Goal: Book appointment/travel/reservation

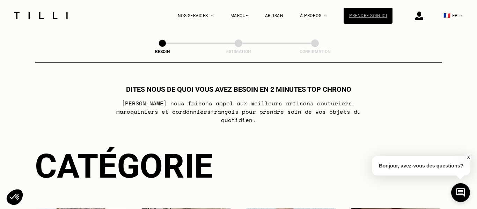
click at [358, 11] on div "Prendre soin ici" at bounding box center [367, 16] width 49 height 16
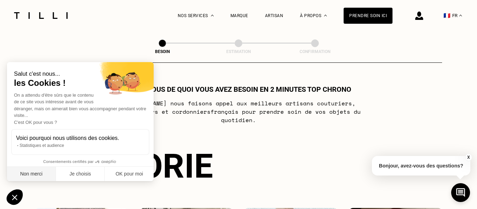
click at [37, 172] on button "Non merci" at bounding box center [31, 174] width 49 height 15
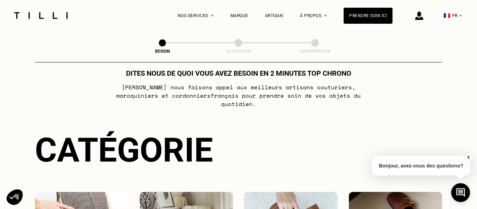
scroll to position [8, 0]
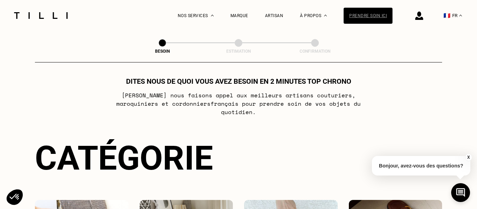
click at [352, 18] on div "Prendre soin ici" at bounding box center [367, 16] width 49 height 16
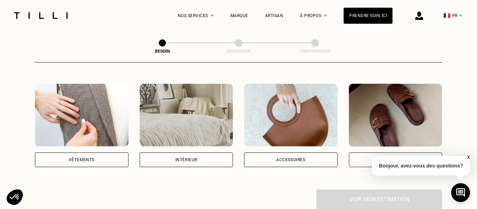
scroll to position [126, 0]
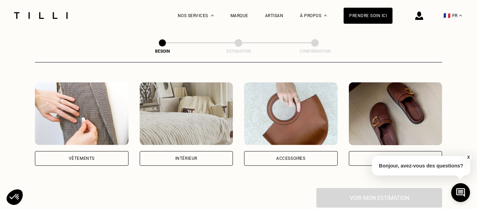
click at [91, 121] on img at bounding box center [82, 113] width 94 height 63
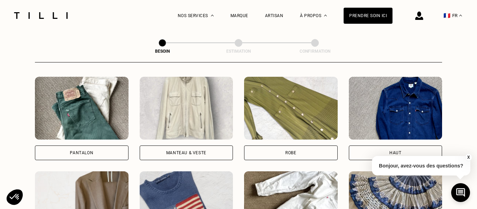
scroll to position [321, 0]
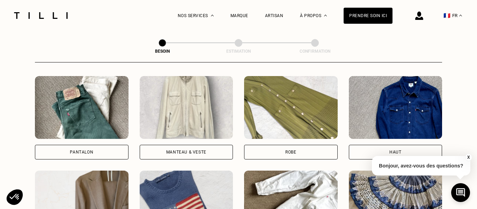
click at [86, 145] on div "Pantalon" at bounding box center [82, 152] width 94 height 15
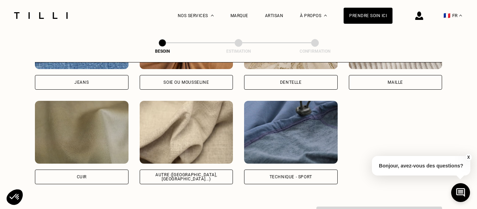
scroll to position [816, 0]
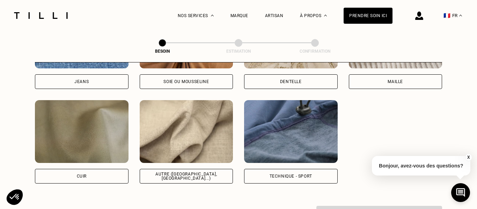
click at [195, 128] on img at bounding box center [187, 131] width 94 height 63
select select "FR"
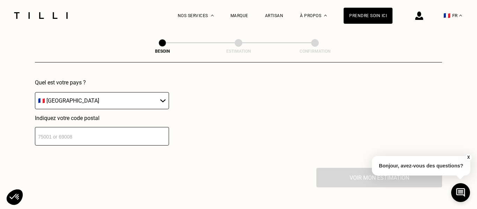
scroll to position [1029, 0]
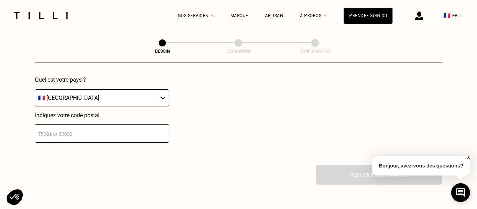
click at [153, 127] on input "number" at bounding box center [102, 133] width 134 height 18
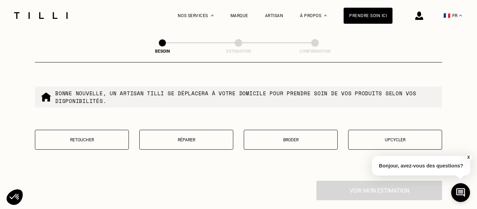
scroll to position [1202, 0]
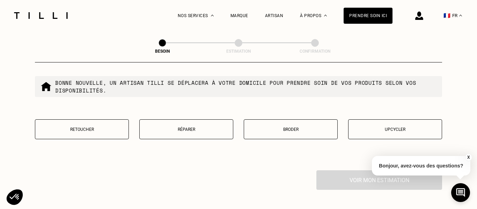
type input "75019"
click at [217, 126] on button "Réparer" at bounding box center [186, 129] width 94 height 20
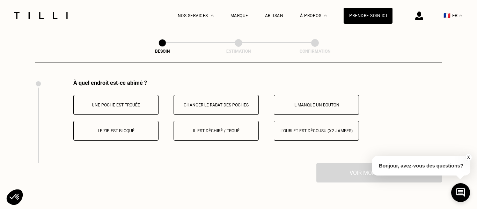
scroll to position [1294, 0]
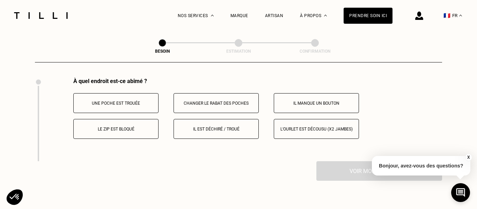
click at [217, 126] on button "Il est déchiré / troué" at bounding box center [215, 129] width 85 height 20
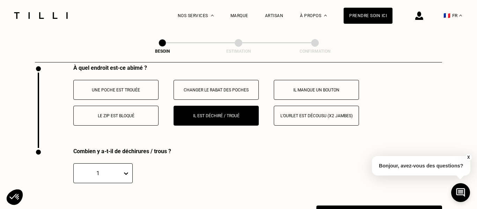
scroll to position [1295, 0]
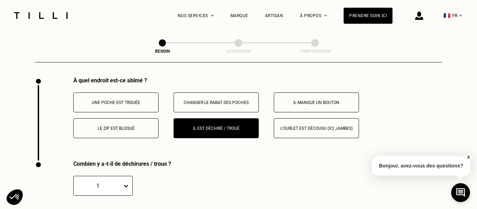
click at [308, 100] on p "Il manque un bouton" at bounding box center [315, 102] width 77 height 5
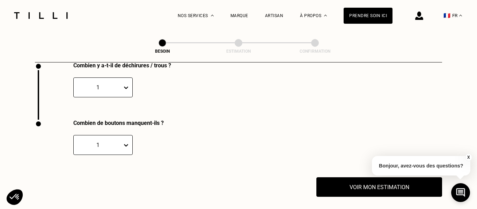
scroll to position [1397, 0]
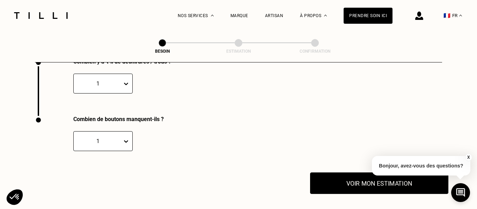
click at [350, 173] on button "Voir mon estimation" at bounding box center [379, 183] width 138 height 22
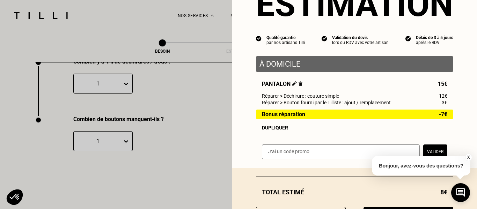
scroll to position [72, 0]
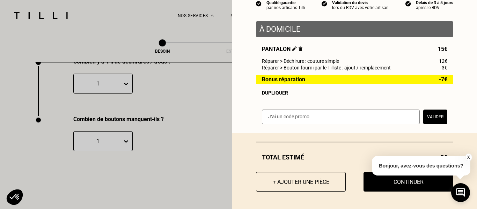
click at [467, 156] on button "X" at bounding box center [467, 158] width 7 height 8
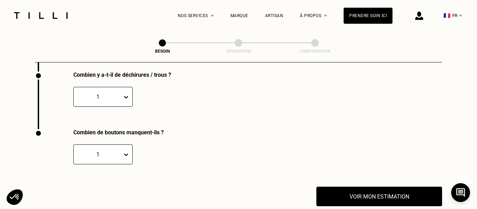
scroll to position [1382, 0]
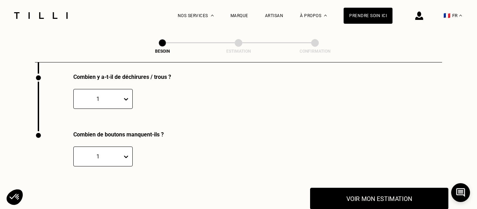
click at [394, 188] on button "Voir mon estimation" at bounding box center [379, 199] width 138 height 22
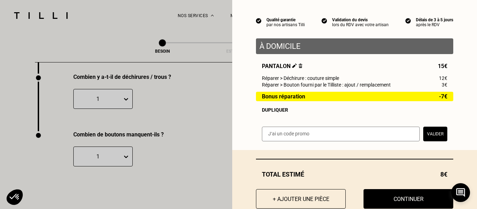
scroll to position [72, 0]
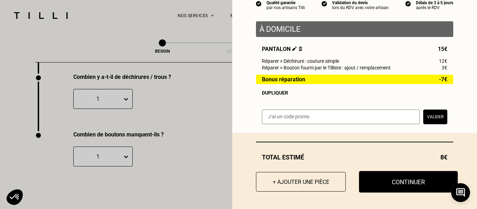
click at [397, 186] on button "Continuer" at bounding box center [408, 182] width 99 height 22
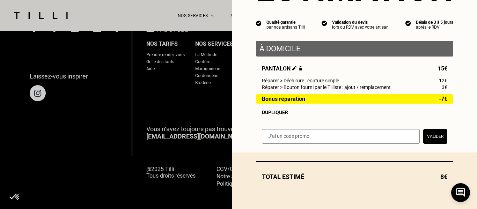
scroll to position [53, 0]
select select "FR"
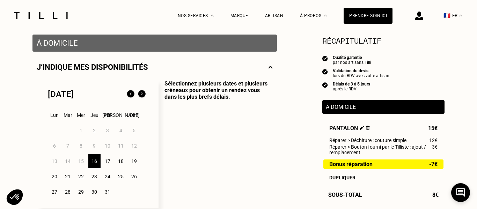
scroll to position [152, 0]
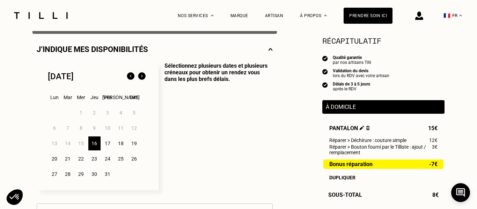
click at [108, 143] on div "17" at bounding box center [108, 143] width 12 height 14
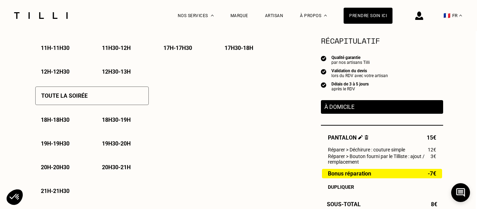
scroll to position [461, 1]
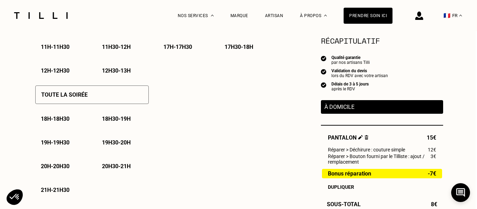
click at [63, 119] on p "18h - 18h30" at bounding box center [55, 119] width 29 height 7
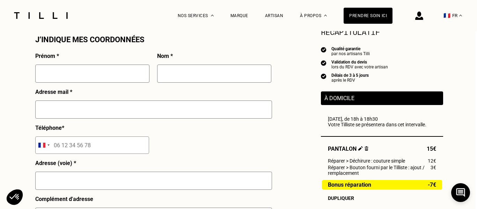
scroll to position [643, 1]
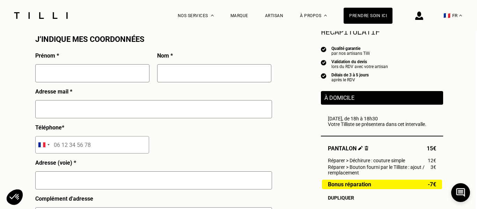
click at [97, 75] on input "text" at bounding box center [92, 73] width 114 height 18
type input "[PERSON_NAME]"
type input "Goyot"
type input "[PERSON_NAME][EMAIL_ADDRESS][DOMAIN_NAME]"
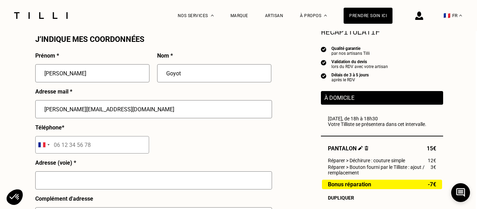
type input "06 52 82 21 34"
type input "13 Villa Curial"
type input "[GEOGRAPHIC_DATA]"
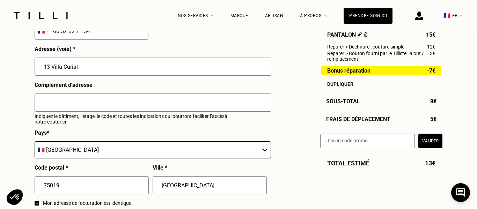
scroll to position [758, 2]
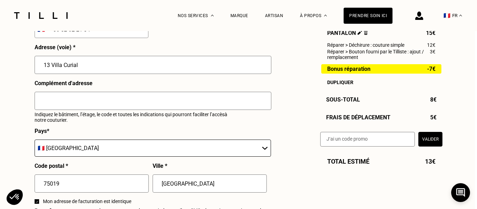
click at [94, 104] on input "text" at bounding box center [153, 101] width 237 height 18
click at [143, 101] on input "Code entrée B640 -> Bâtiment 13" at bounding box center [153, 101] width 237 height 18
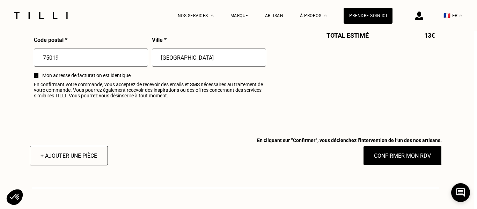
scroll to position [891, 3]
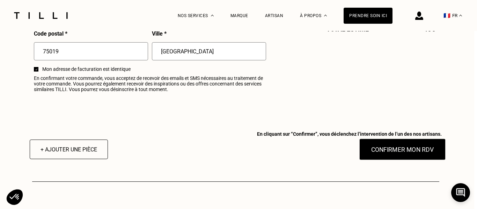
type input "Code entrée B640 -> Bâtiment 13 -> Interphone "Coppis""
click at [405, 152] on button "Confirmer mon RDV" at bounding box center [402, 150] width 87 height 22
